Goal: Check status: Check status

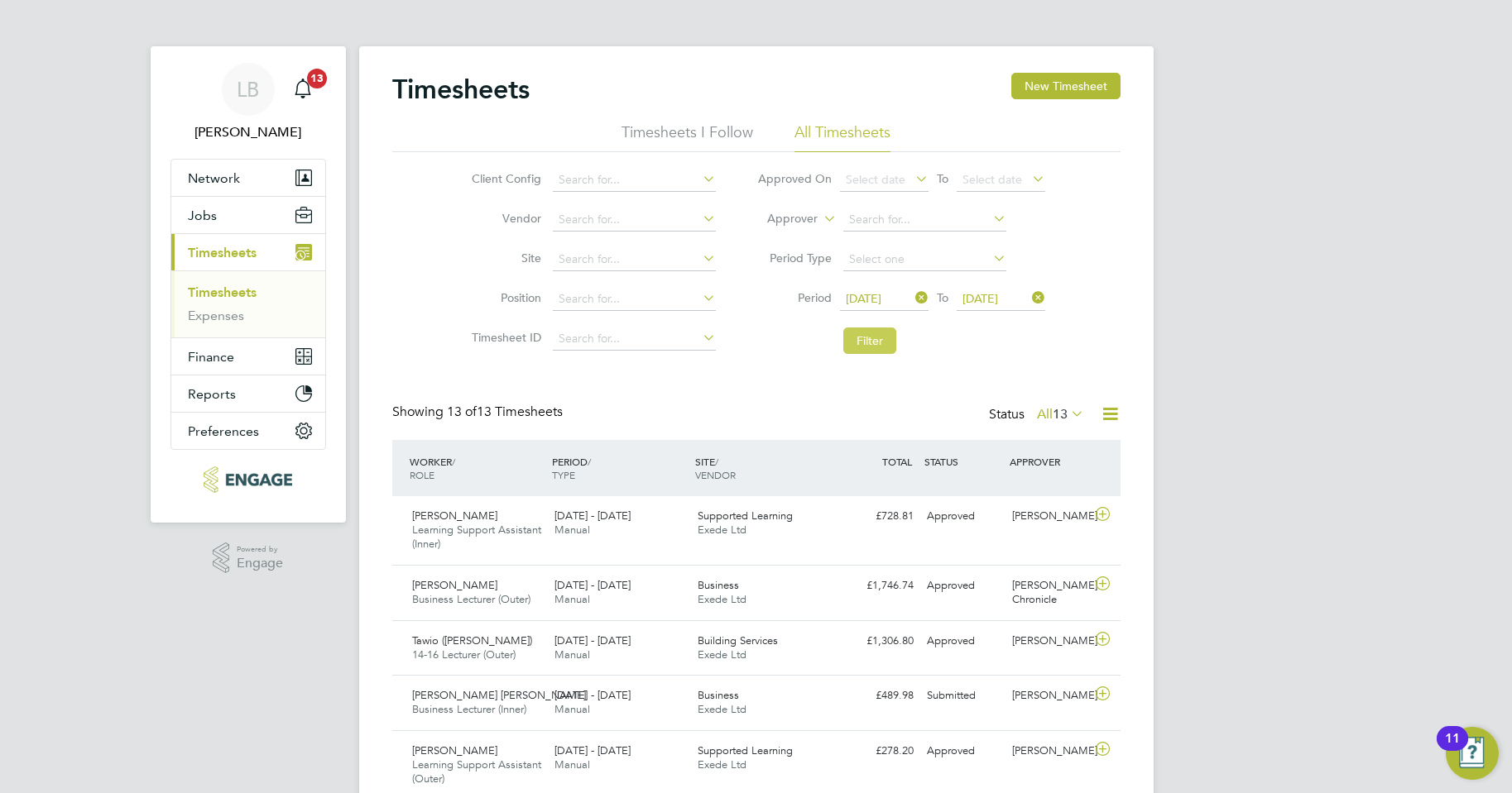
click at [880, 341] on button "Filter" at bounding box center [870, 340] width 53 height 26
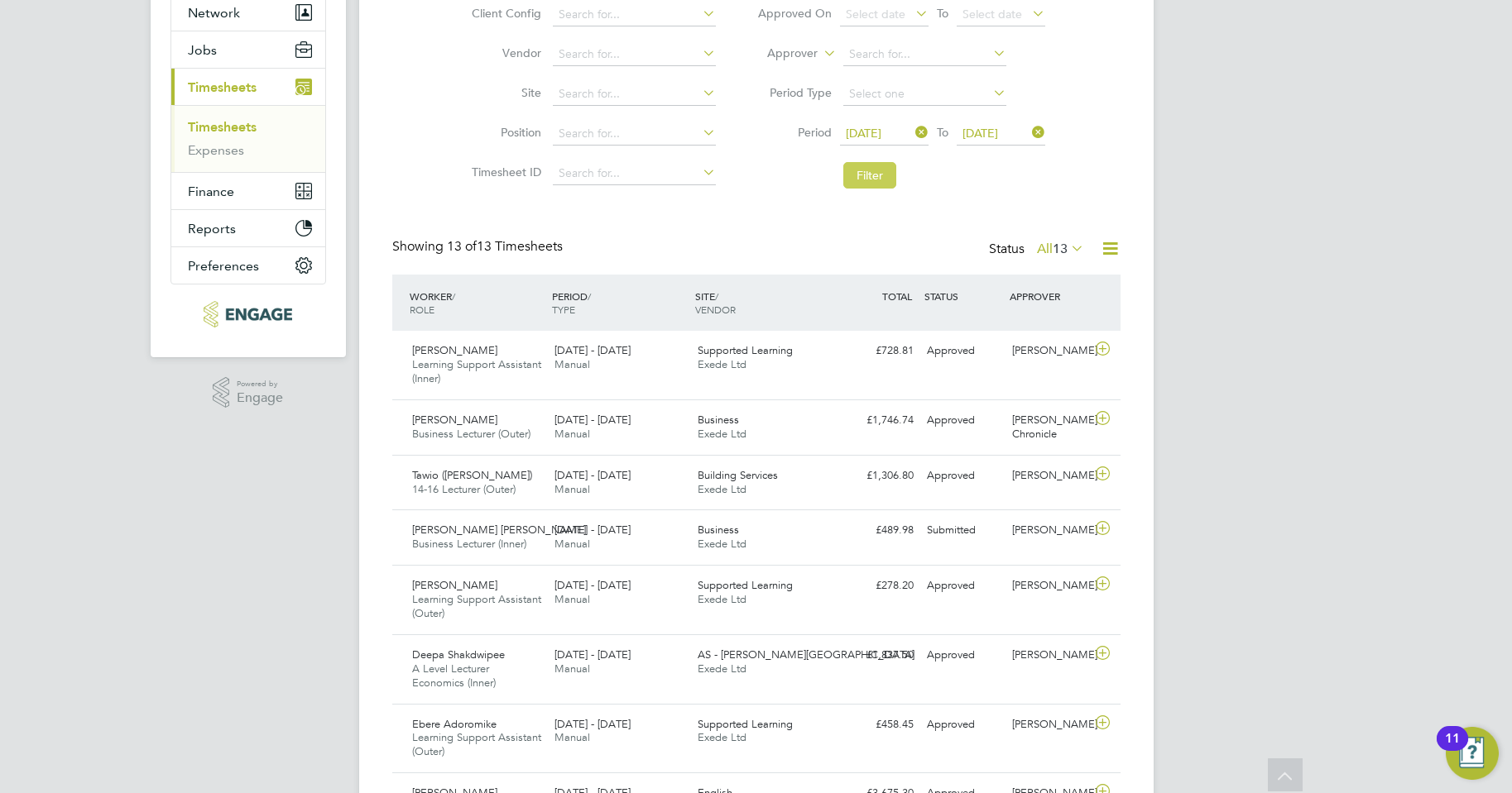
click at [880, 180] on button "Filter" at bounding box center [870, 175] width 53 height 26
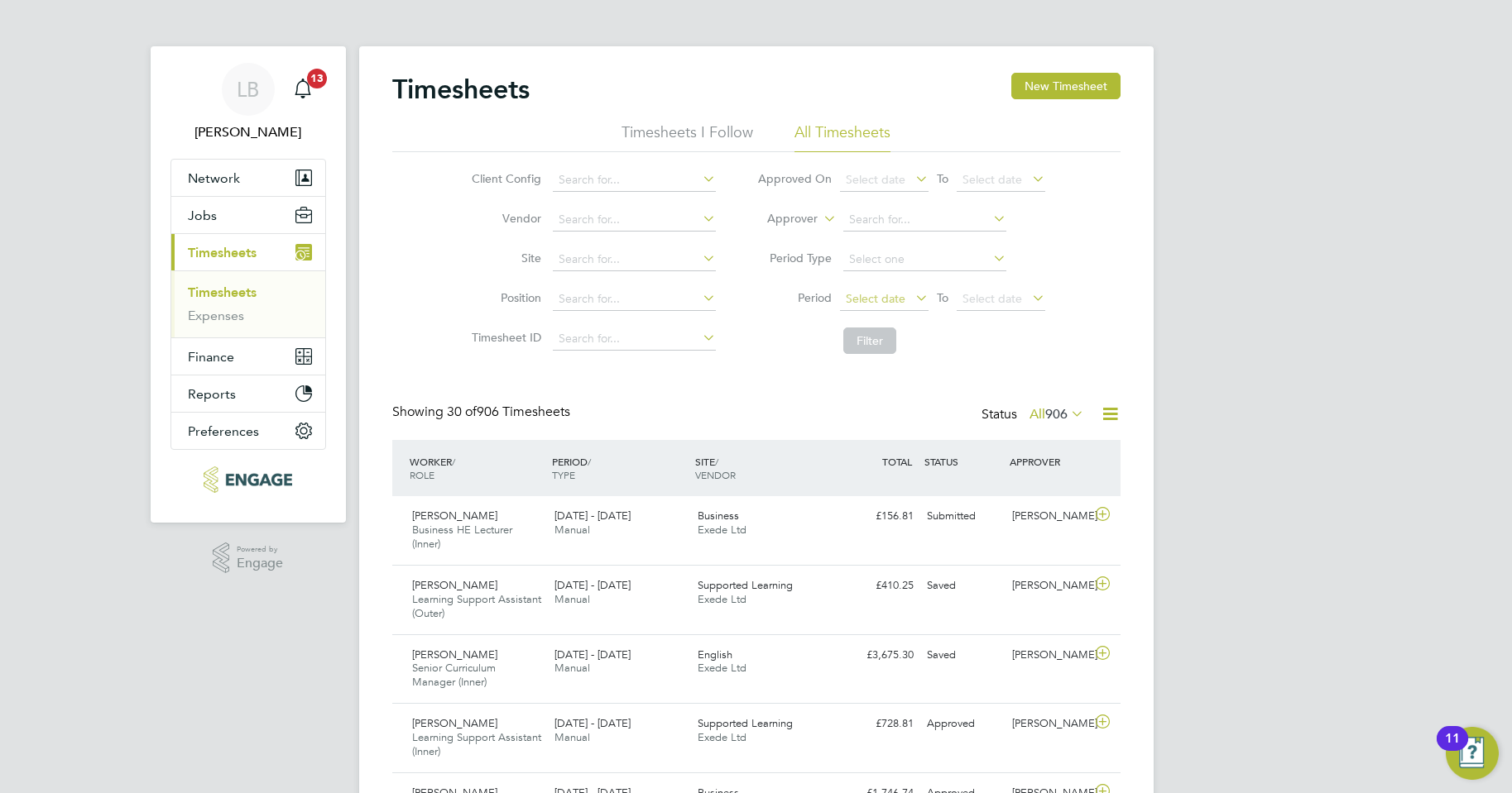
click at [860, 298] on span "Select date" at bounding box center [876, 299] width 59 height 15
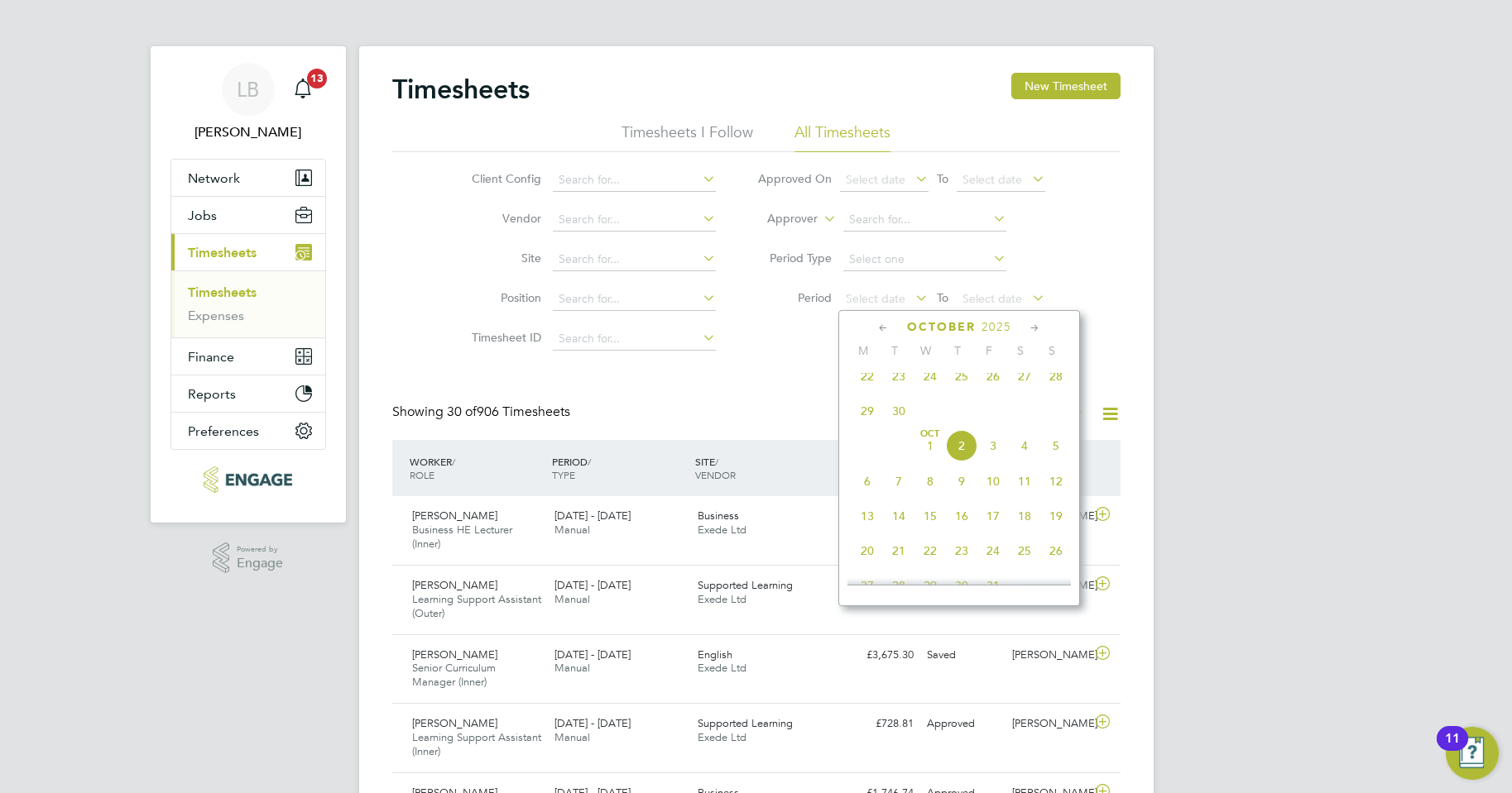
click at [865, 391] on span "22" at bounding box center [867, 376] width 31 height 31
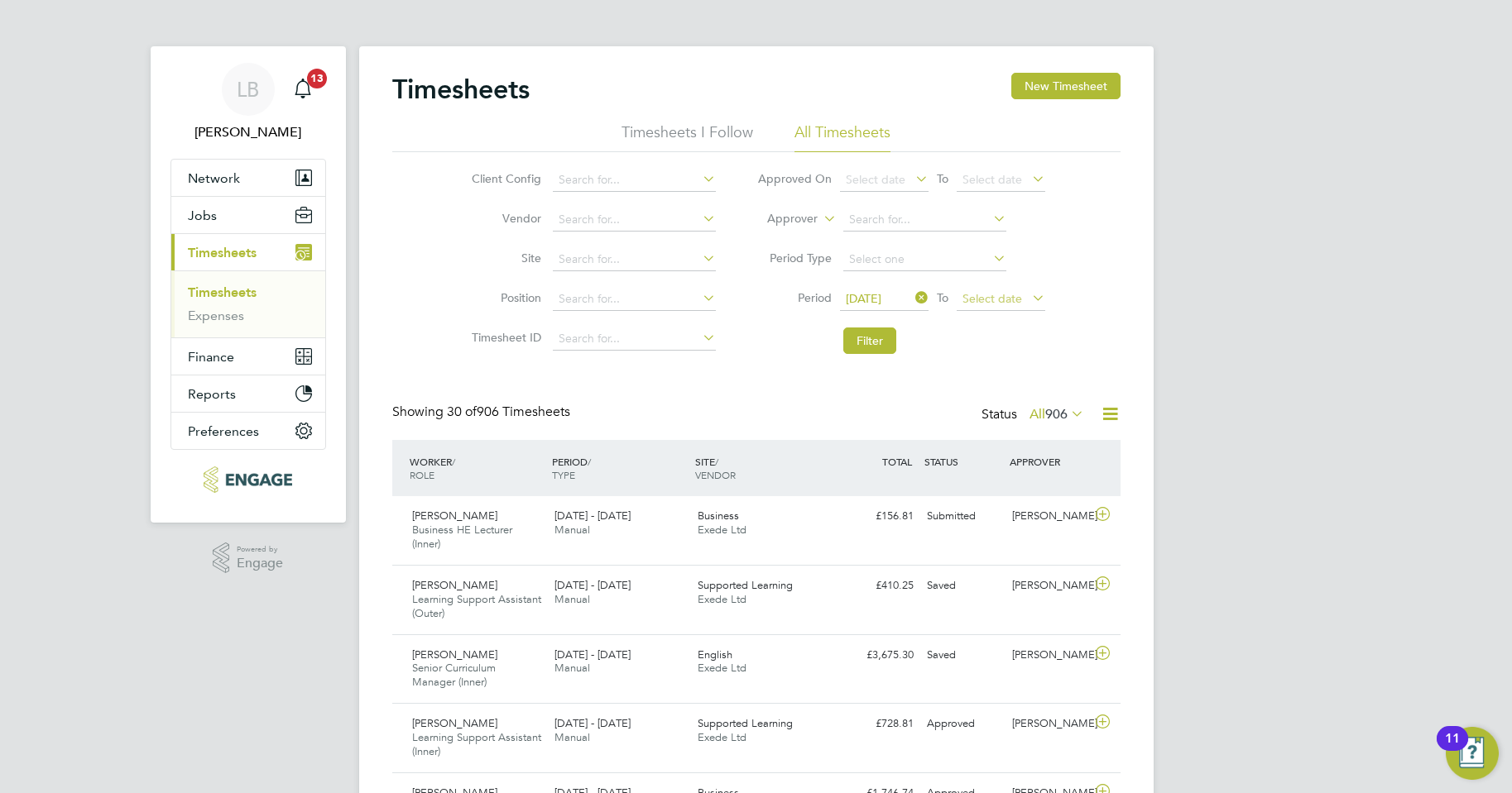
click at [983, 294] on span "Select date" at bounding box center [992, 299] width 59 height 15
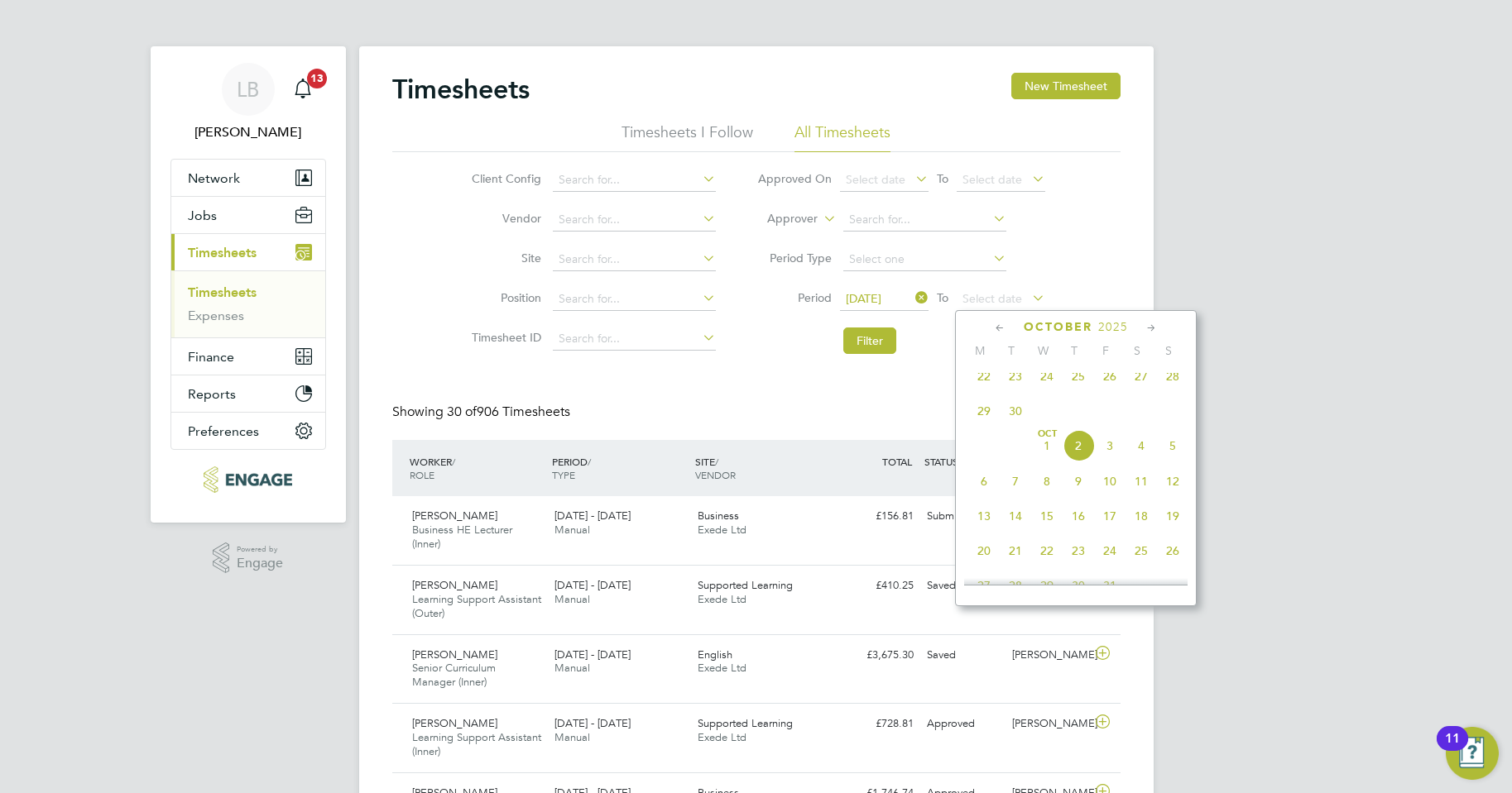
click at [1179, 386] on span "28" at bounding box center [1173, 376] width 31 height 31
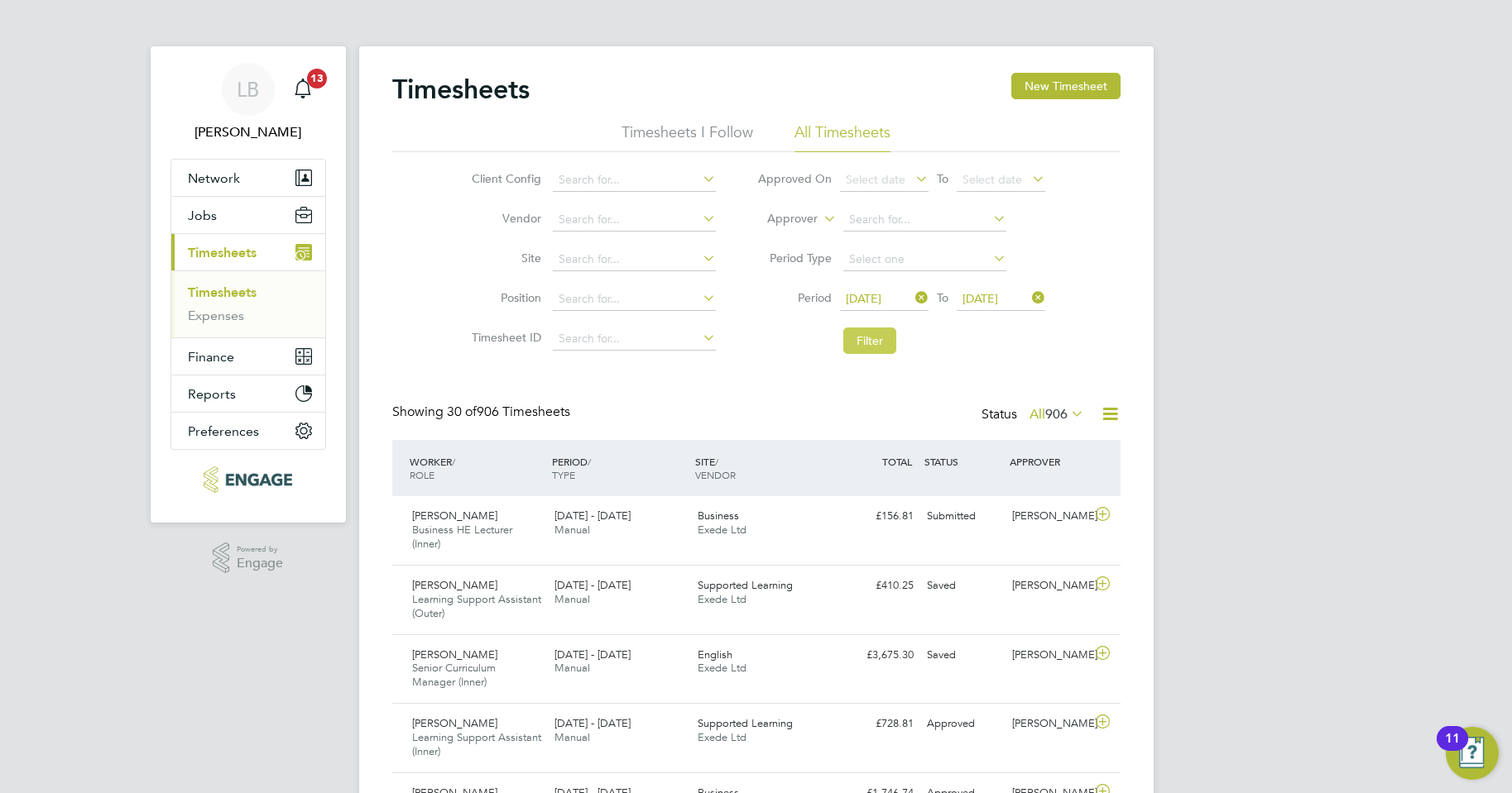
click at [880, 334] on button "Filter" at bounding box center [870, 340] width 53 height 26
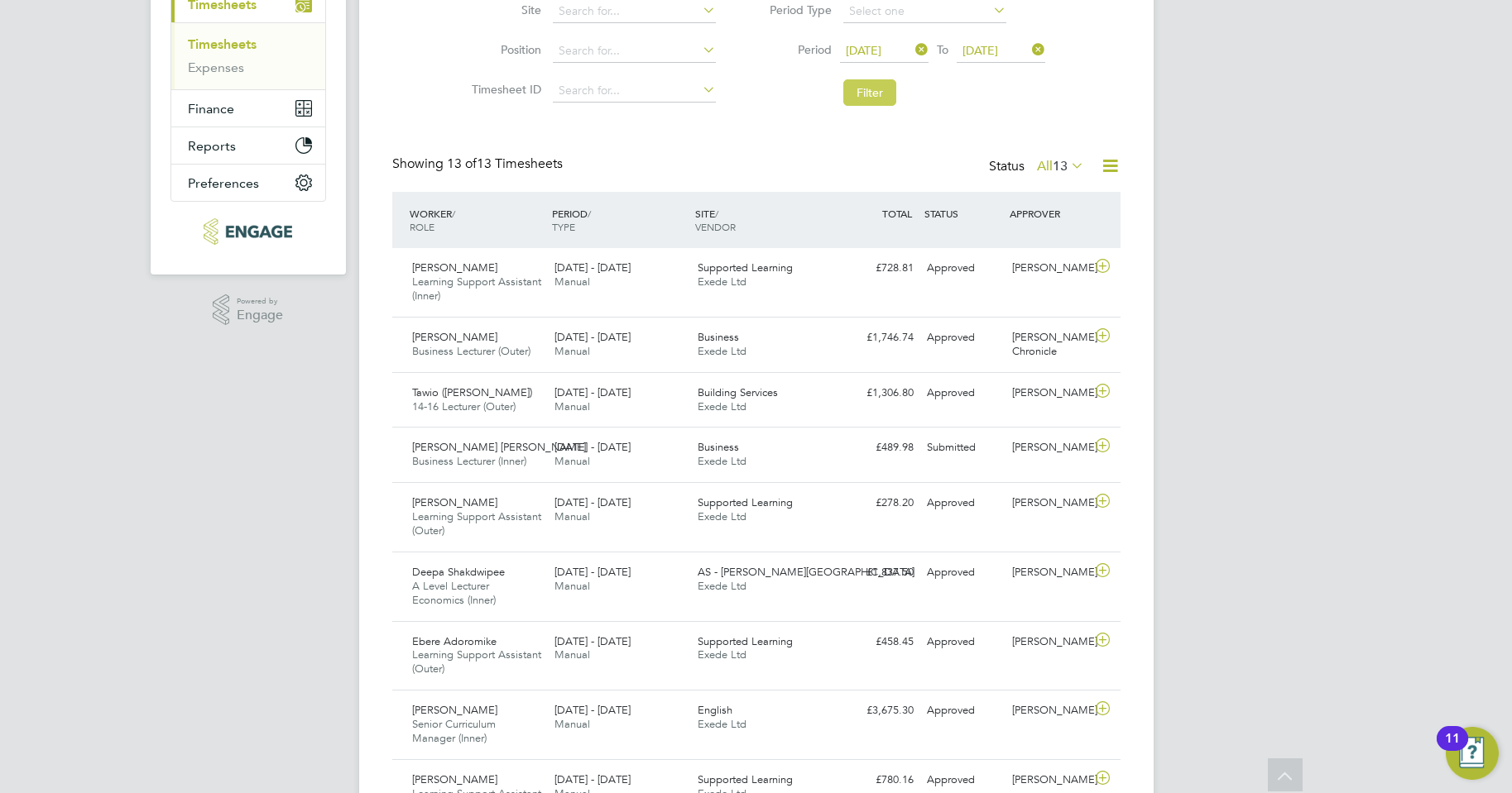
click at [882, 92] on button "Filter" at bounding box center [870, 92] width 53 height 26
